Goal: Navigation & Orientation: Find specific page/section

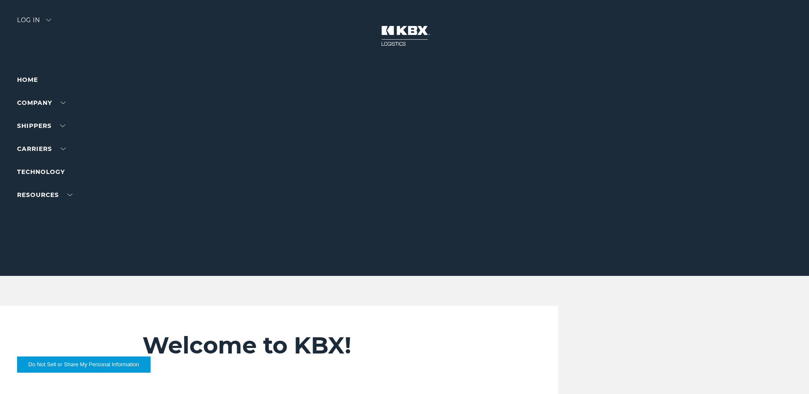
click at [51, 20] on img at bounding box center [48, 20] width 5 height 3
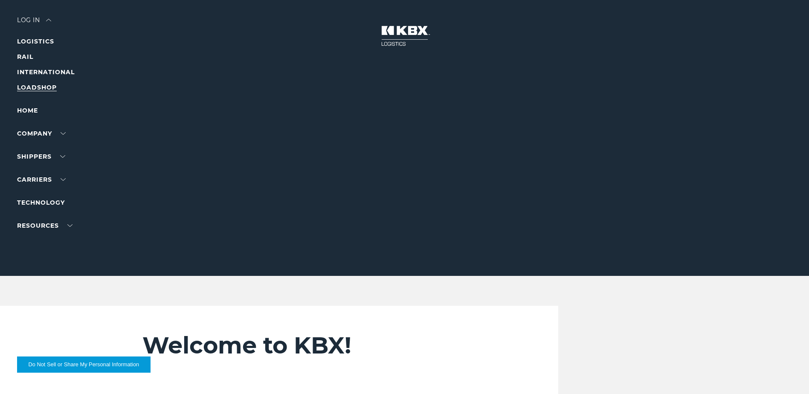
click at [41, 87] on link "LOADSHOP" at bounding box center [37, 88] width 40 height 8
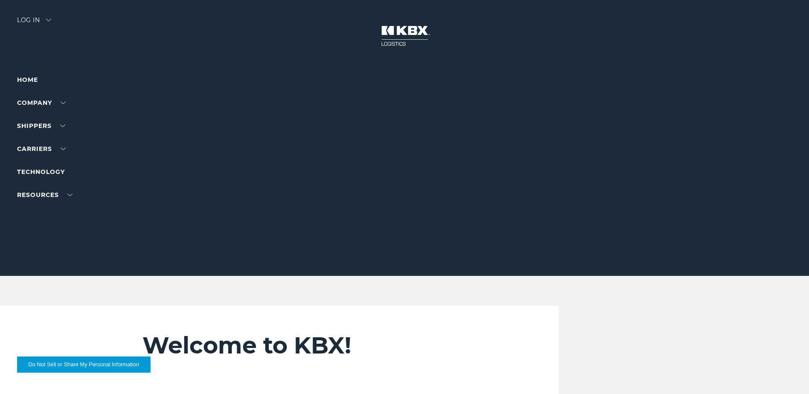
click at [49, 17] on div "Log in" at bounding box center [34, 23] width 34 height 12
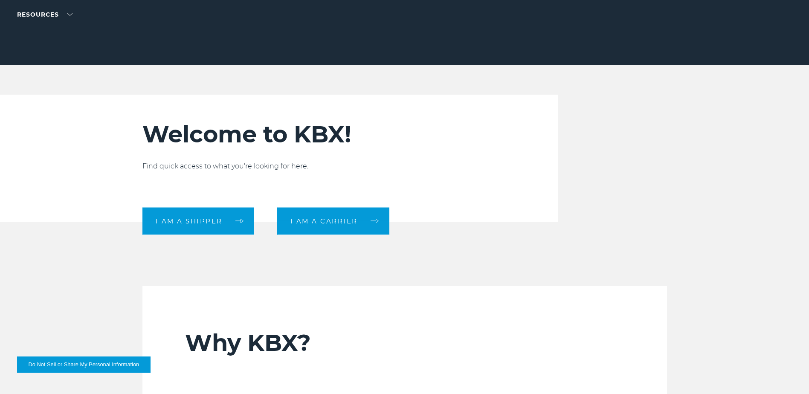
scroll to position [213, 0]
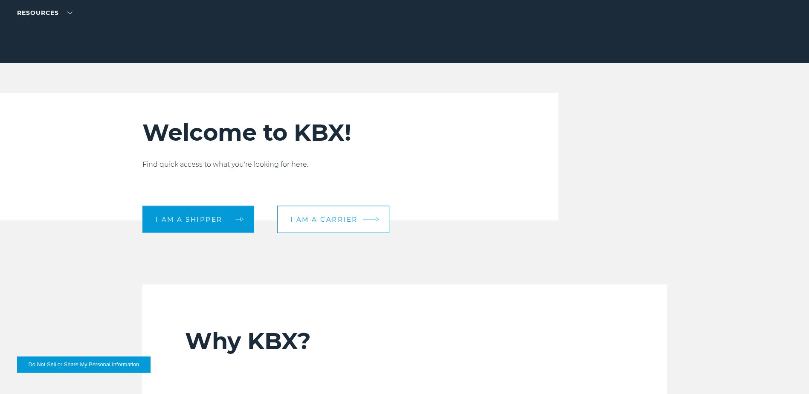
click at [338, 224] on link "I am a carrier" at bounding box center [333, 218] width 112 height 27
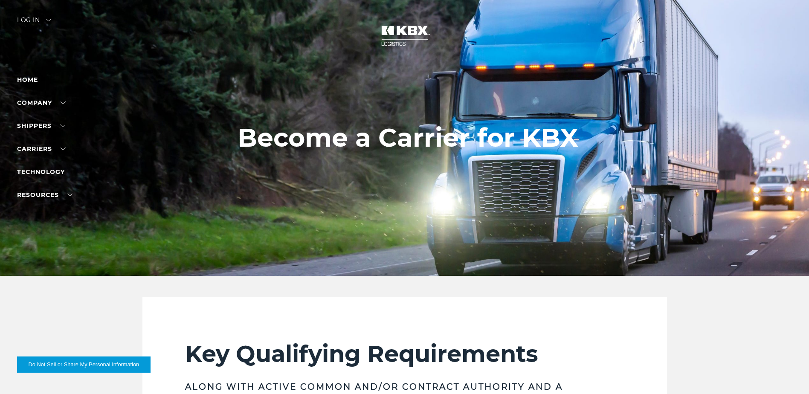
click at [50, 20] on img at bounding box center [48, 20] width 5 height 3
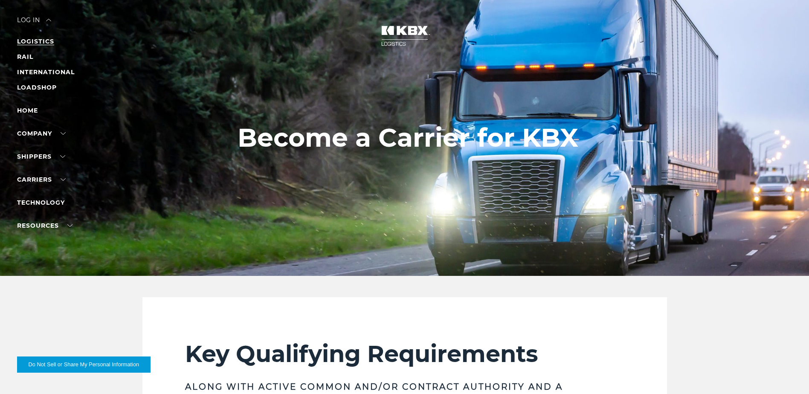
click at [36, 42] on link "LOGISTICS" at bounding box center [35, 42] width 37 height 8
click at [37, 88] on link "LOADSHOP" at bounding box center [37, 88] width 40 height 8
